Goal: Information Seeking & Learning: Learn about a topic

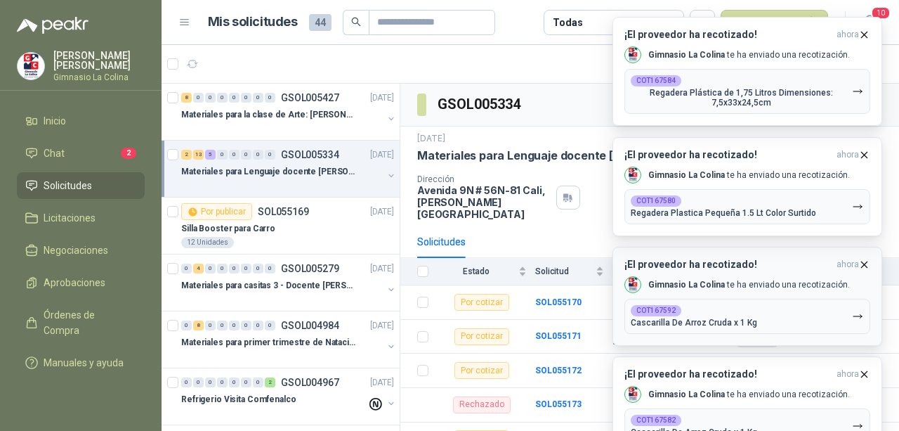
scroll to position [903, 0]
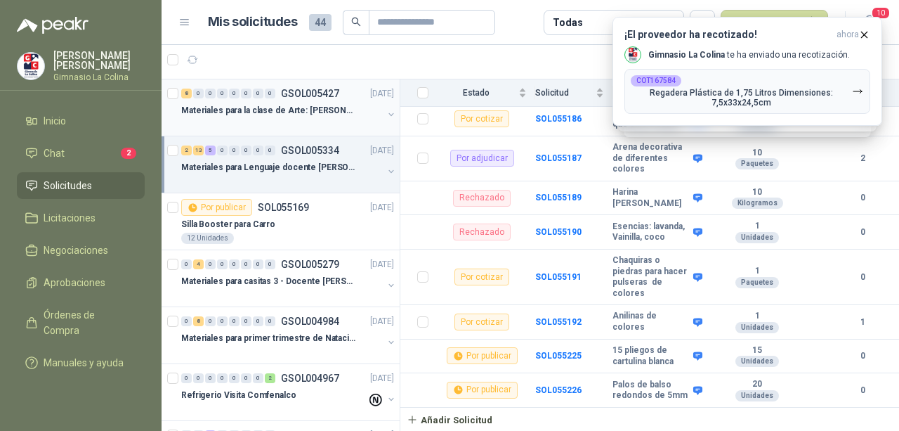
click at [242, 111] on p "Materiales para la clase de Arte: [PERSON_NAME]" at bounding box center [268, 110] width 175 height 13
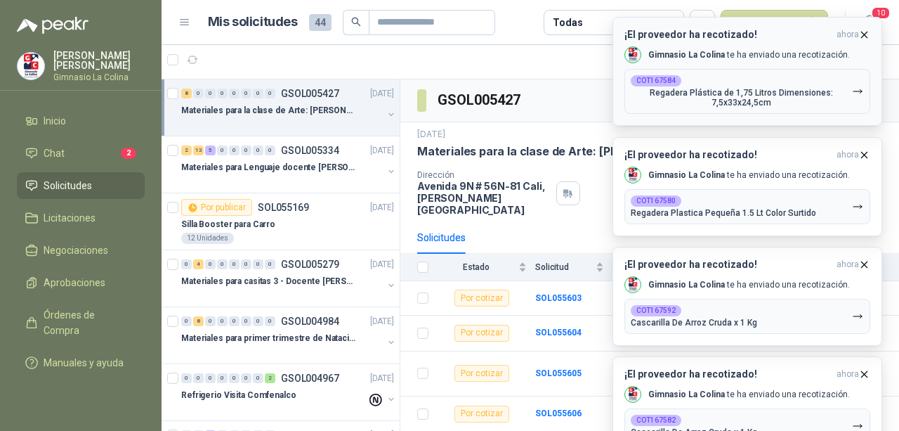
click at [861, 39] on icon "button" at bounding box center [864, 35] width 12 height 12
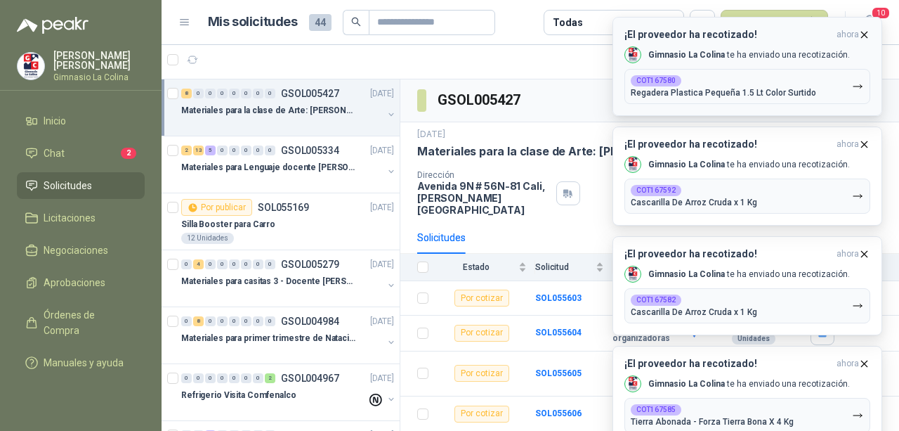
click at [865, 35] on icon "button" at bounding box center [865, 35] width 6 height 6
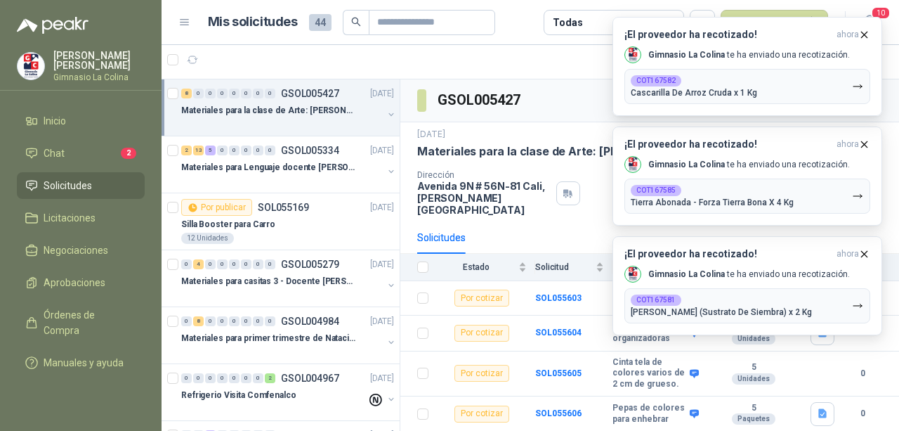
click at [865, 35] on icon "button" at bounding box center [865, 35] width 6 height 6
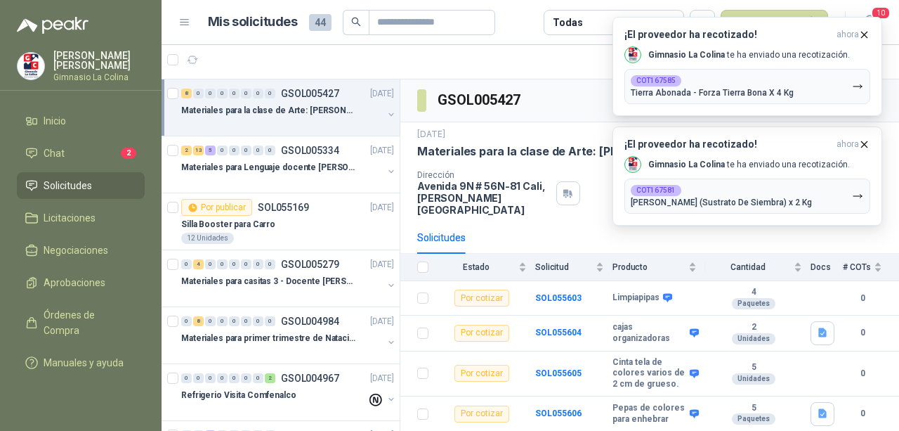
click at [865, 35] on icon "button" at bounding box center [865, 35] width 6 height 6
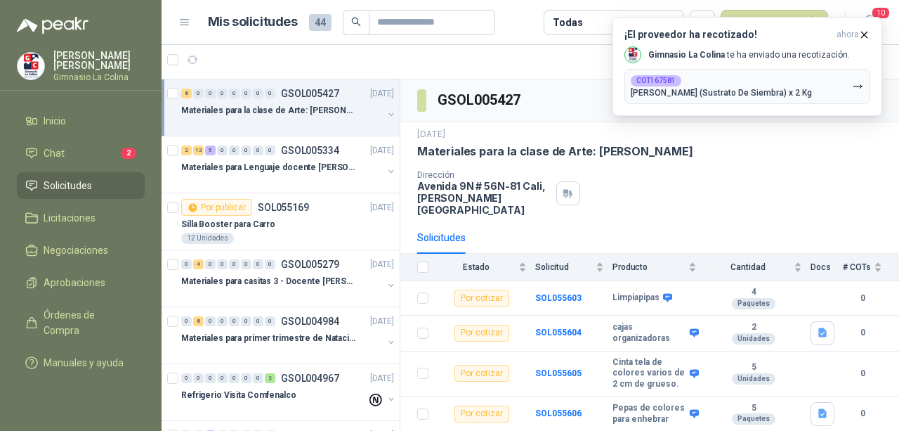
click at [865, 35] on icon "button" at bounding box center [865, 35] width 6 height 6
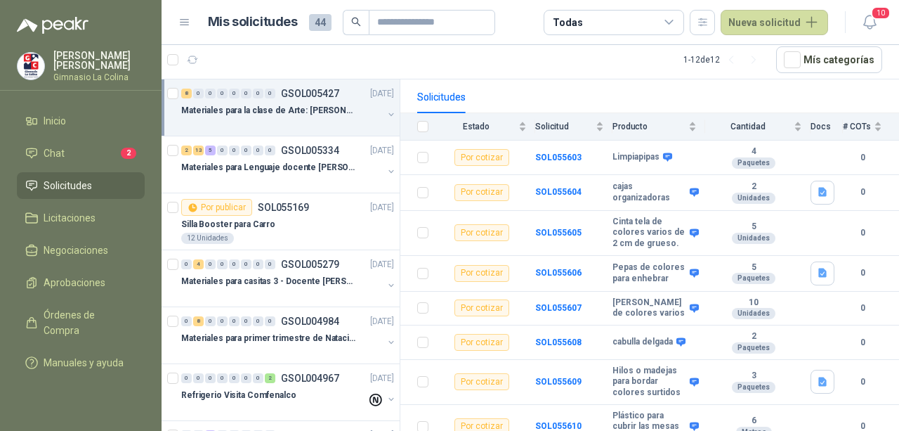
scroll to position [187, 0]
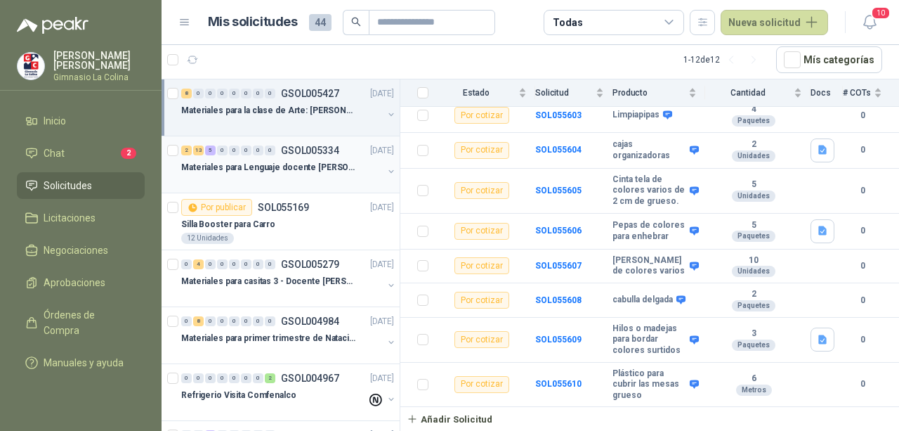
click at [333, 166] on p "Materiales para Lenguaje docente [PERSON_NAME]" at bounding box center [268, 167] width 175 height 13
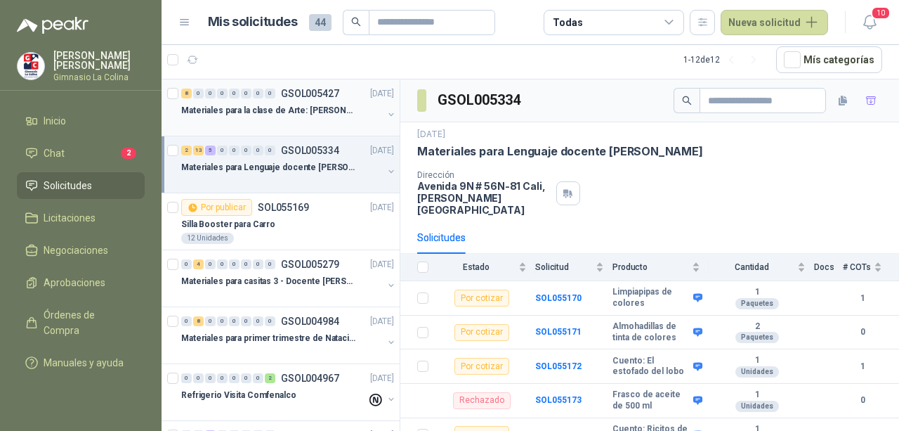
click at [285, 105] on p "Materiales para la clase de Arte: [PERSON_NAME]" at bounding box center [268, 110] width 175 height 13
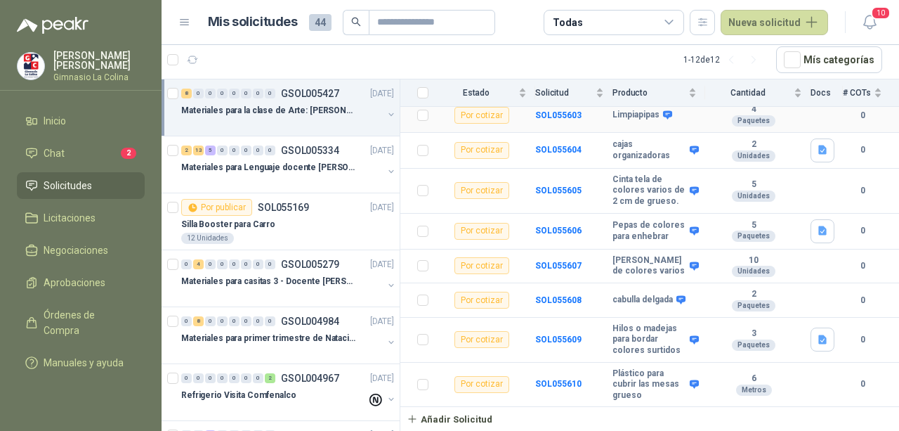
scroll to position [187, 0]
click at [354, 173] on div "Materiales para Lenguaje docente [PERSON_NAME]" at bounding box center [282, 167] width 202 height 17
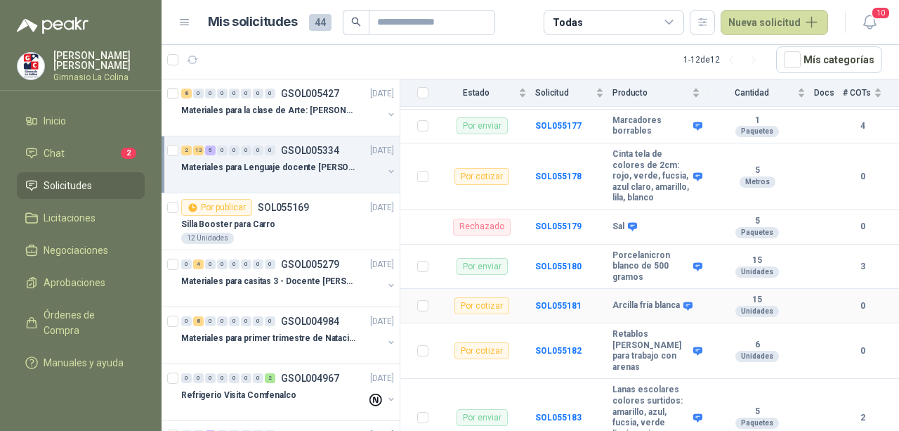
scroll to position [903, 0]
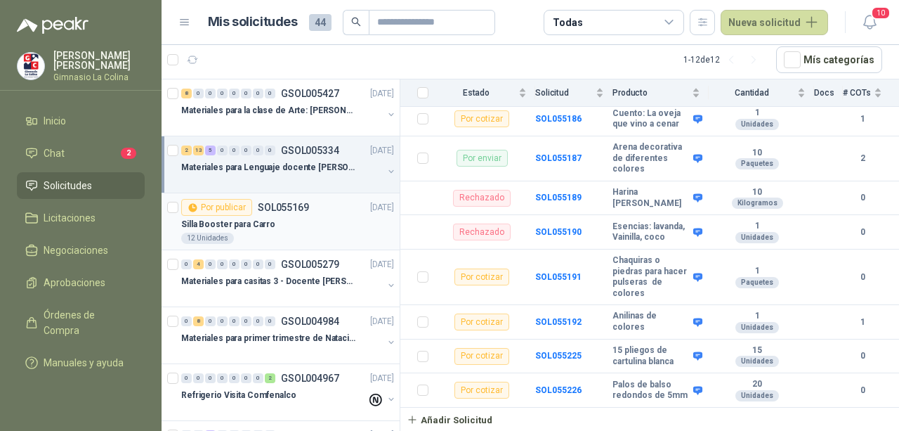
click at [303, 221] on div "Silla Booster para Carro" at bounding box center [287, 224] width 213 height 17
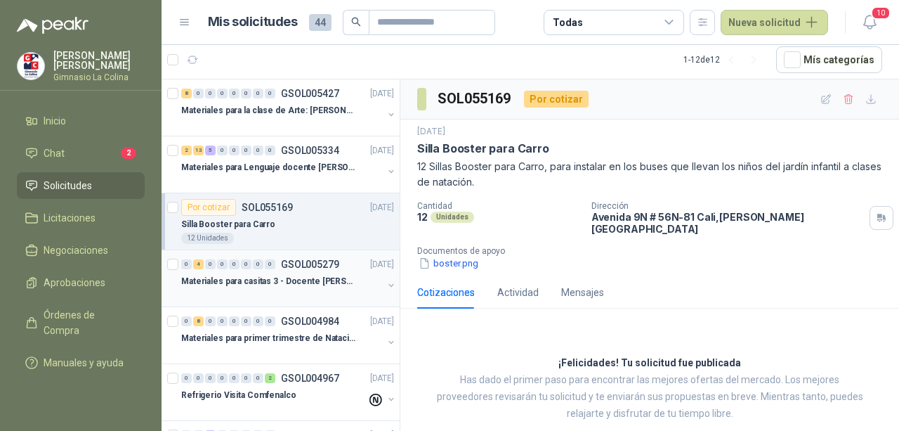
click at [290, 277] on p "Materiales para casitas 3 - Docente [PERSON_NAME]" at bounding box center [268, 281] width 175 height 13
